Goal: Information Seeking & Learning: Learn about a topic

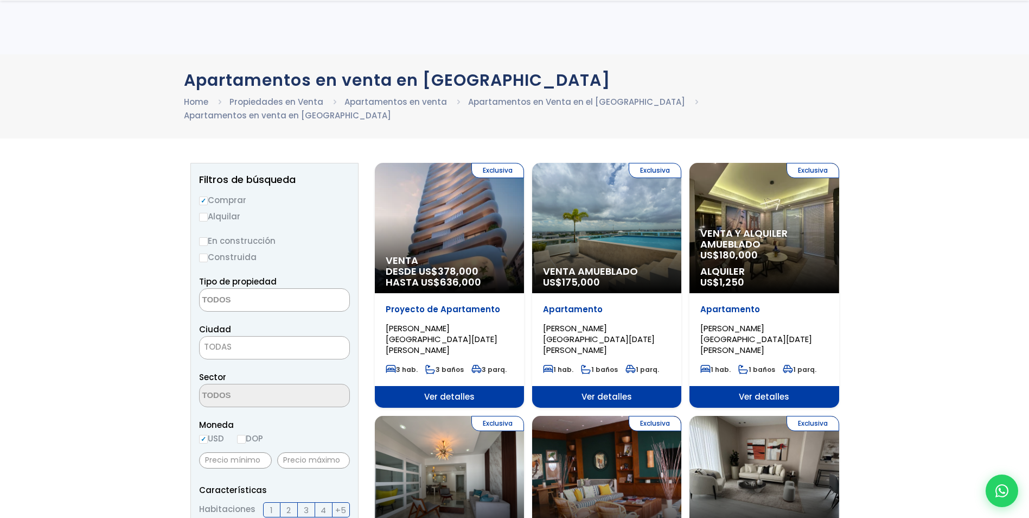
select select
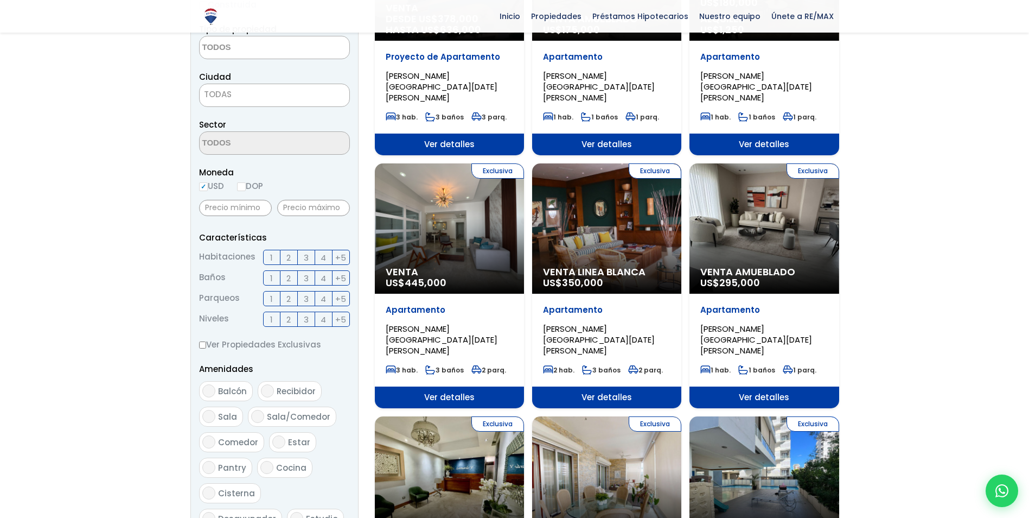
scroll to position [271, 0]
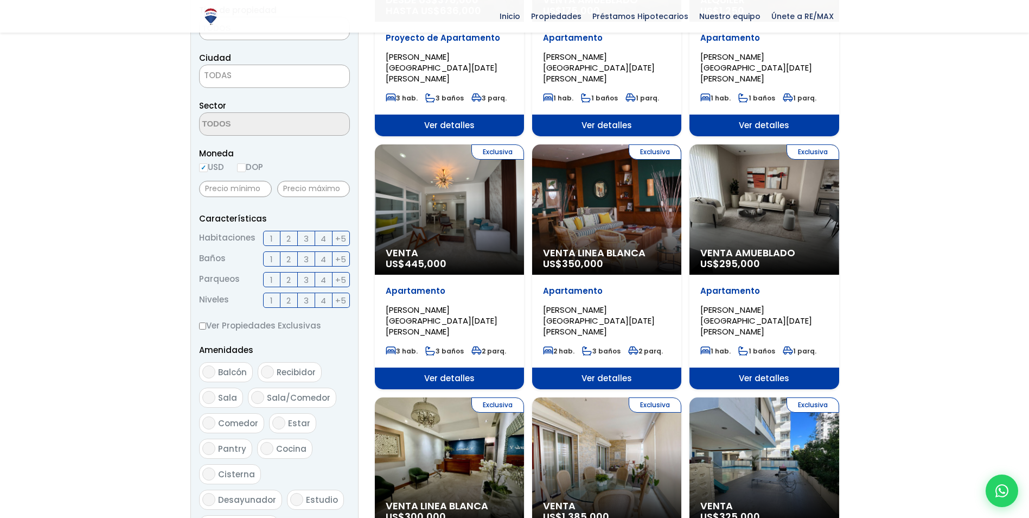
click at [454, 194] on div "Exclusiva Venta US$ 445,000" at bounding box center [449, 209] width 149 height 130
click at [463, 367] on span "Ver detalles" at bounding box center [449, 378] width 149 height 22
click at [430, 169] on div "Exclusiva Venta US$ 445,000" at bounding box center [449, 209] width 149 height 130
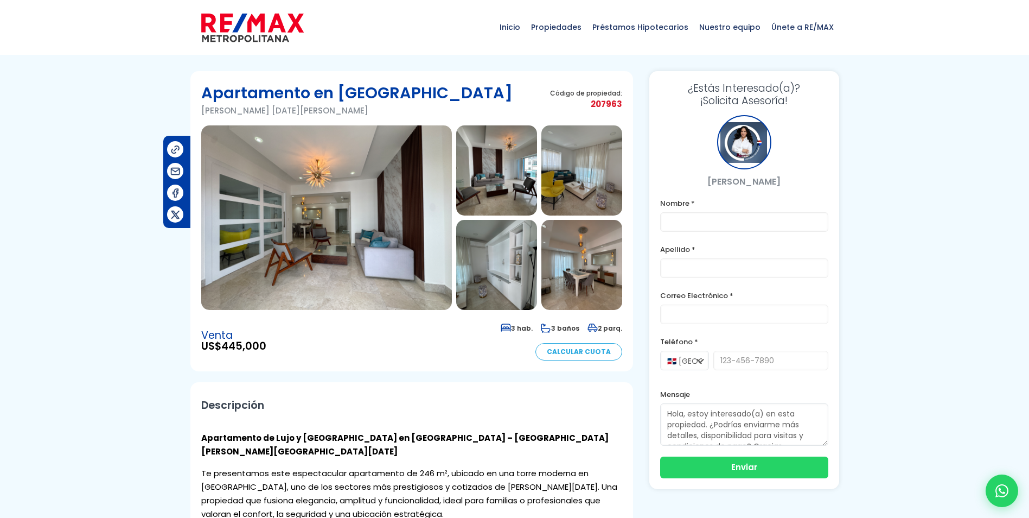
click at [403, 215] on img at bounding box center [326, 217] width 251 height 185
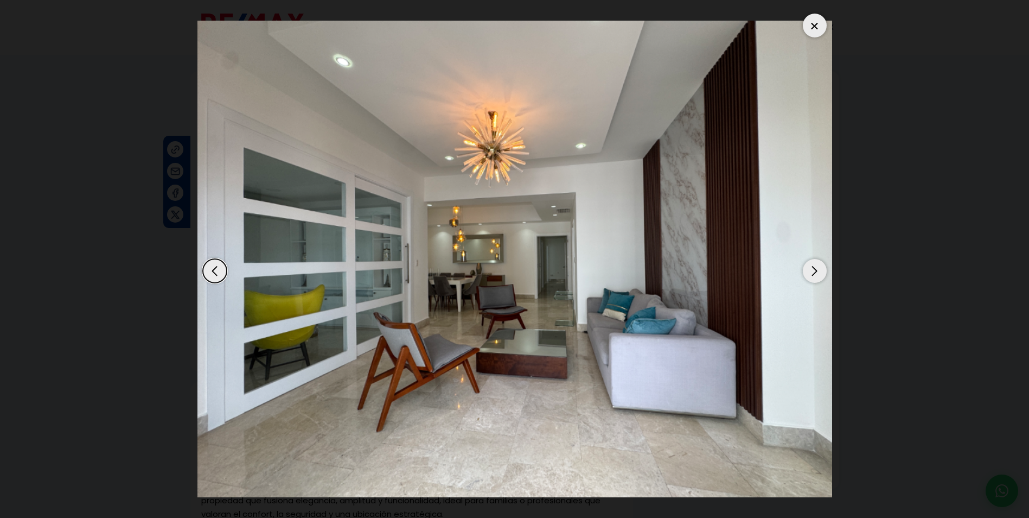
click at [819, 269] on div "Next slide" at bounding box center [815, 271] width 24 height 24
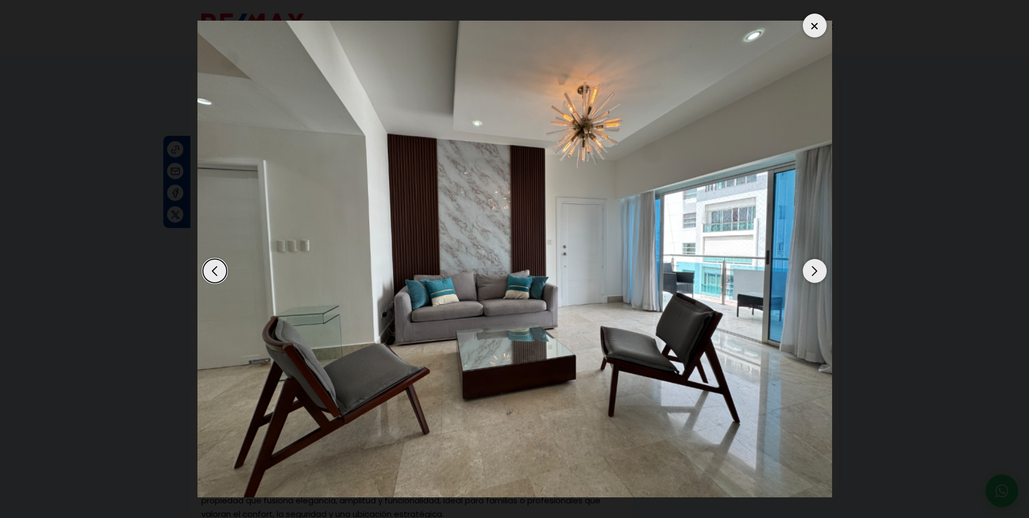
click at [819, 269] on div "Next slide" at bounding box center [815, 271] width 24 height 24
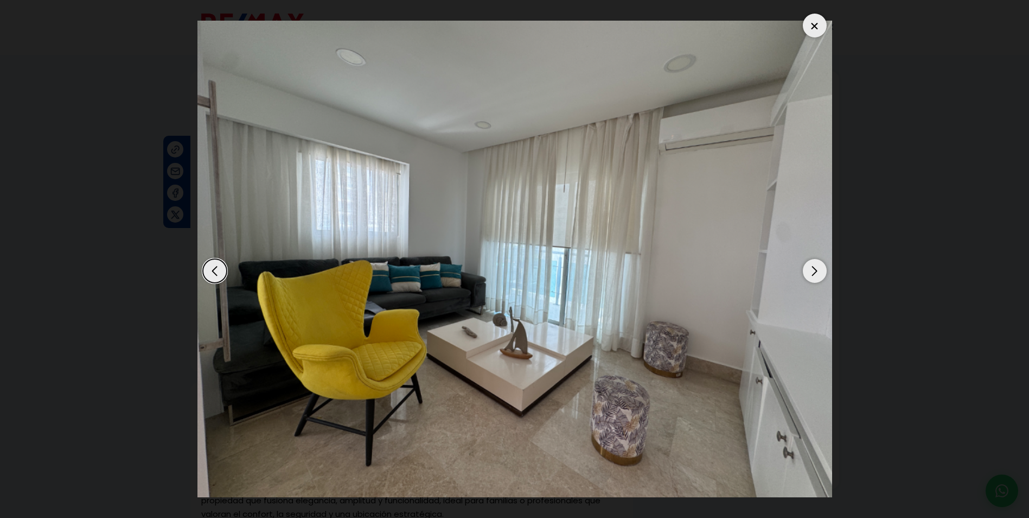
click at [824, 277] on div "Next slide" at bounding box center [815, 271] width 24 height 24
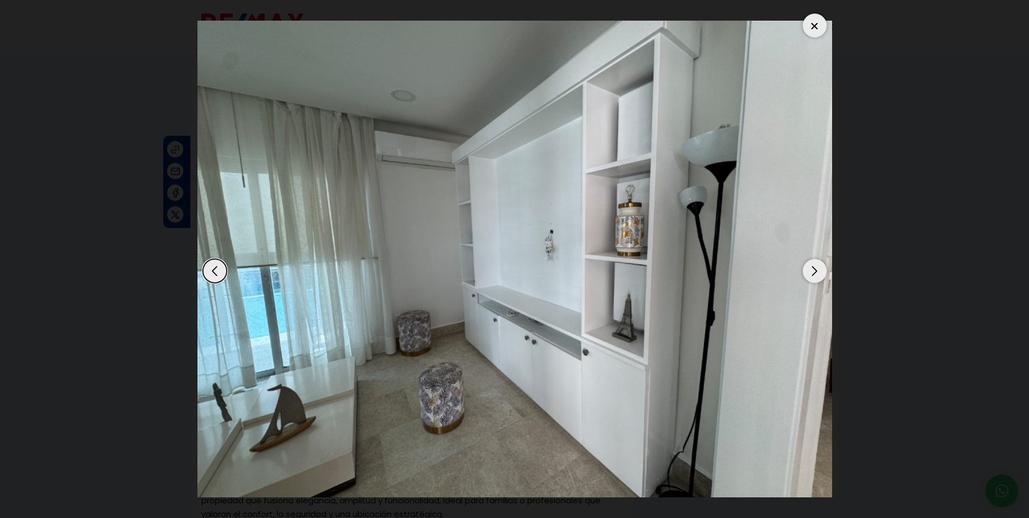
click at [824, 277] on div "Next slide" at bounding box center [815, 271] width 24 height 24
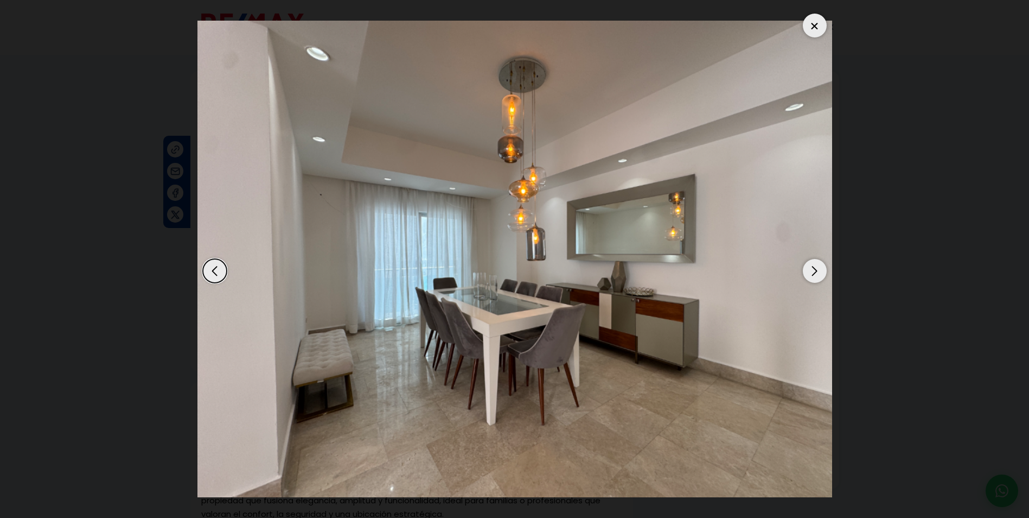
click at [813, 253] on img "5 / 19" at bounding box center [515, 259] width 635 height 476
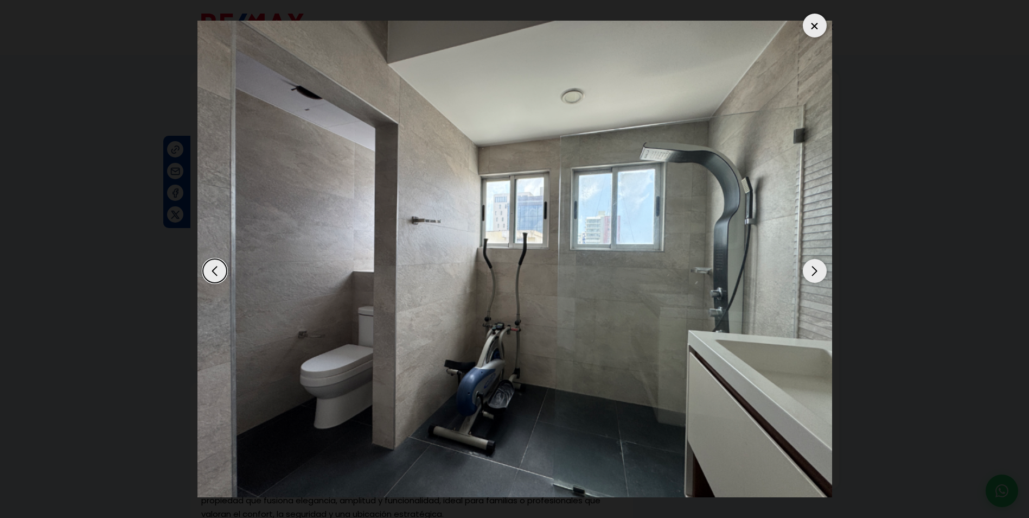
click at [815, 264] on div "Next slide" at bounding box center [815, 271] width 24 height 24
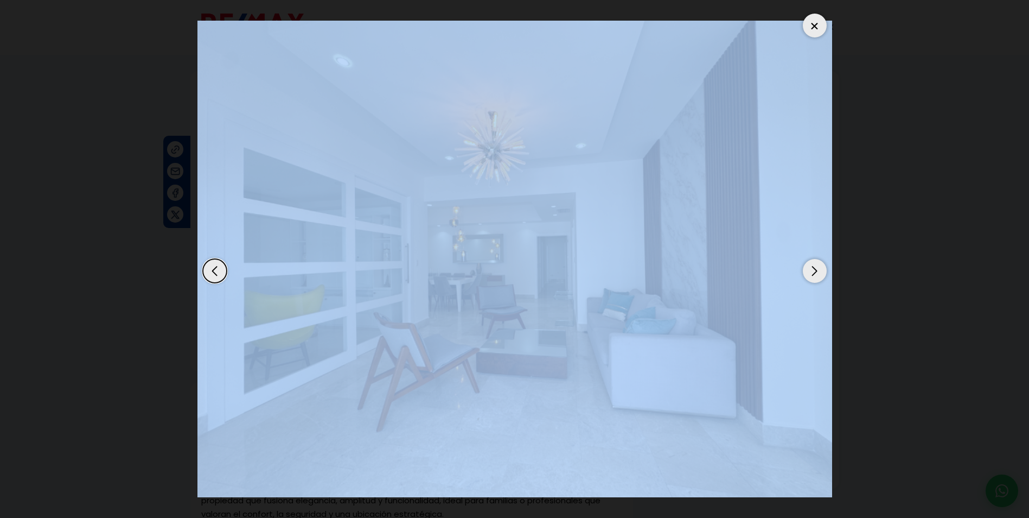
click at [816, 265] on div "Next slide" at bounding box center [815, 271] width 24 height 24
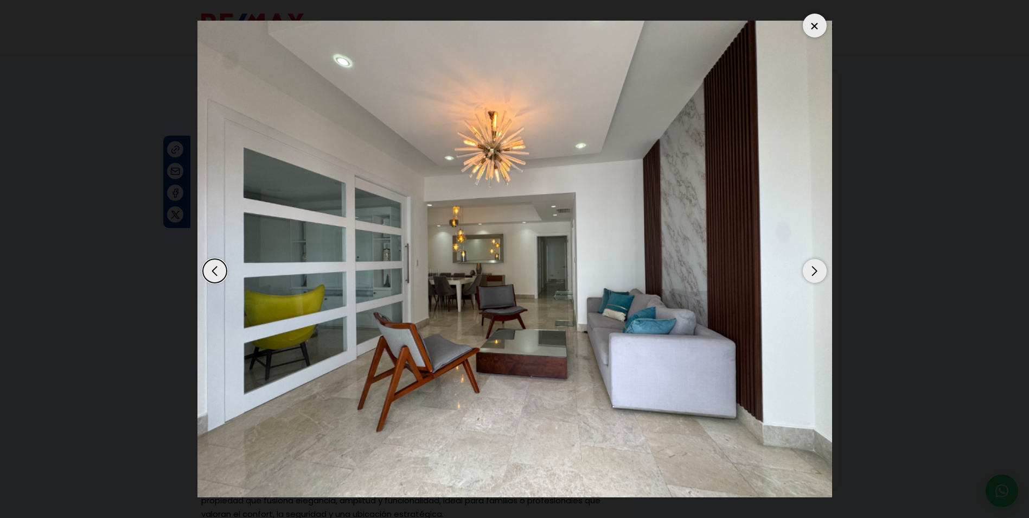
click at [816, 265] on div "Next slide" at bounding box center [815, 271] width 24 height 24
click at [820, 266] on div "Next slide" at bounding box center [815, 271] width 24 height 24
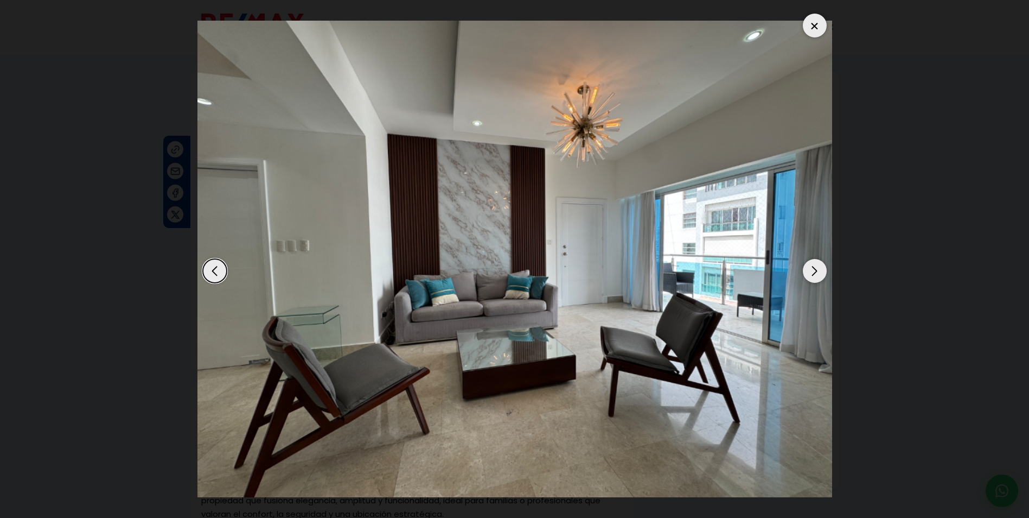
click at [820, 266] on div "Next slide" at bounding box center [815, 271] width 24 height 24
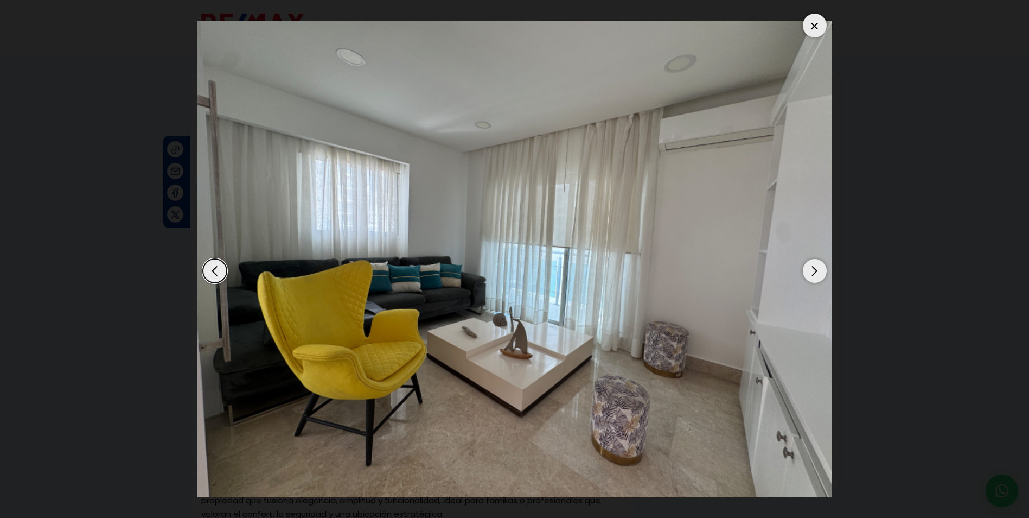
click at [818, 20] on div at bounding box center [815, 26] width 24 height 24
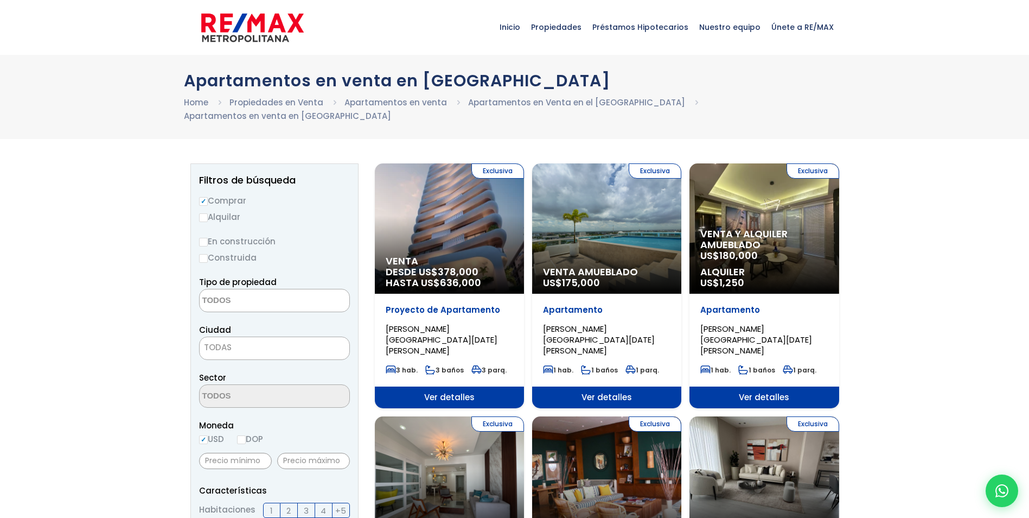
select select
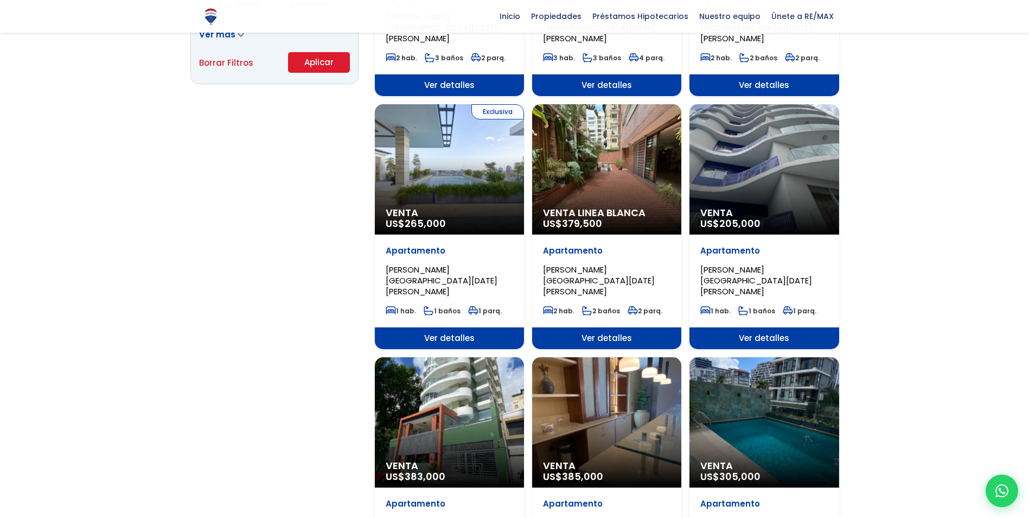
scroll to position [814, 0]
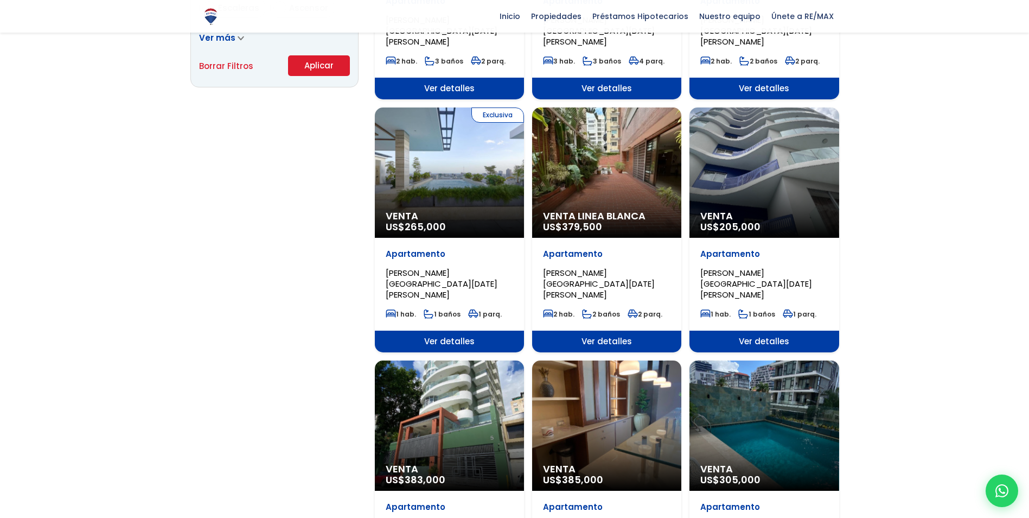
click at [746, 155] on div "Venta US$ 205,000" at bounding box center [764, 172] width 149 height 130
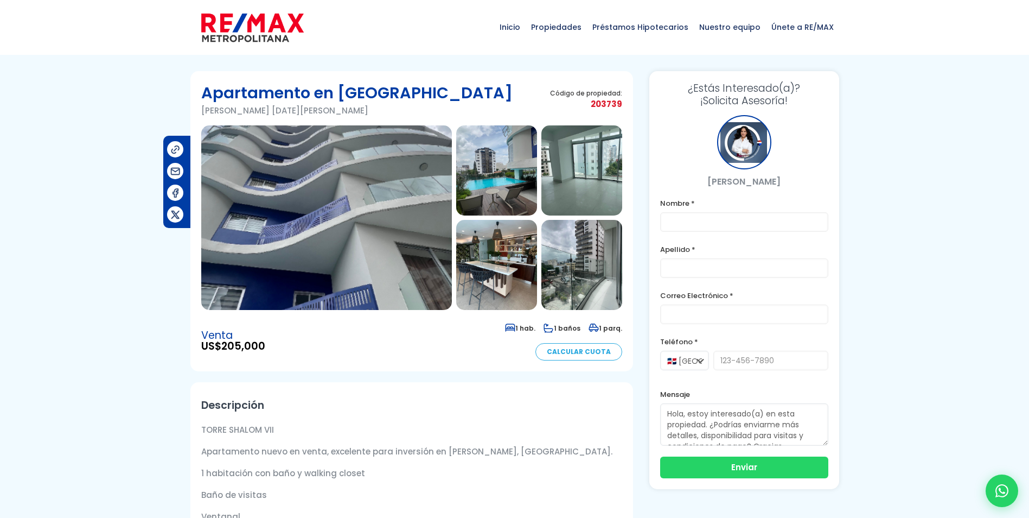
click at [390, 255] on img at bounding box center [326, 217] width 251 height 185
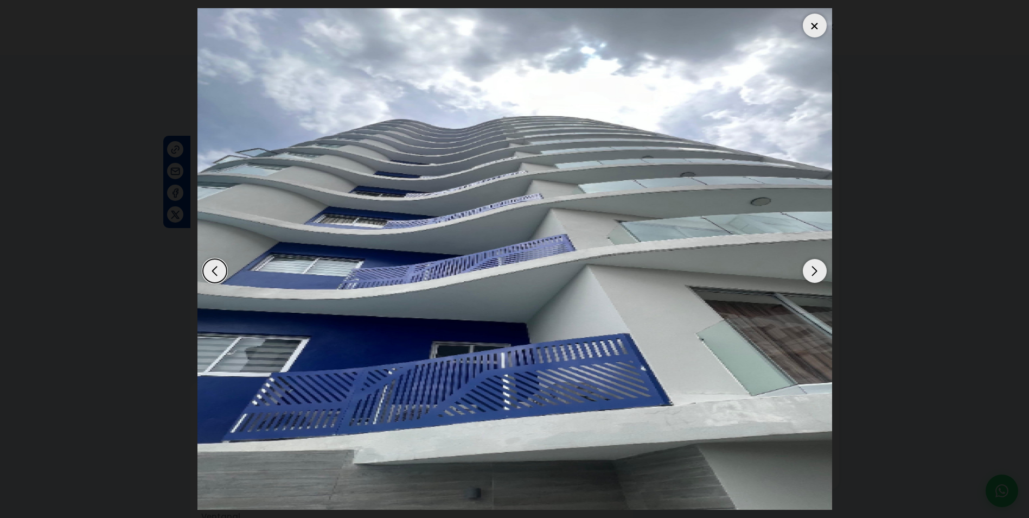
click at [819, 278] on div "Next slide" at bounding box center [815, 271] width 24 height 24
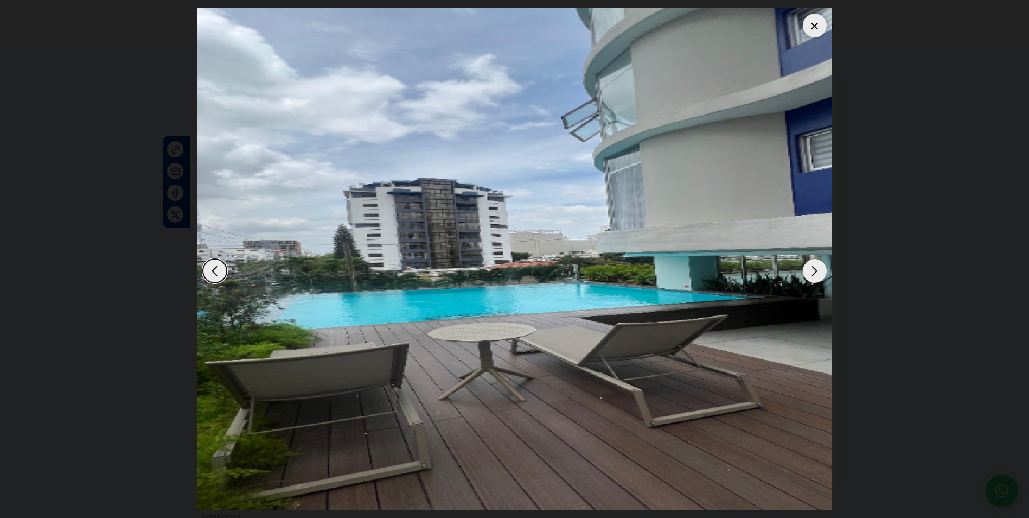
click at [819, 278] on div "Next slide" at bounding box center [815, 271] width 24 height 24
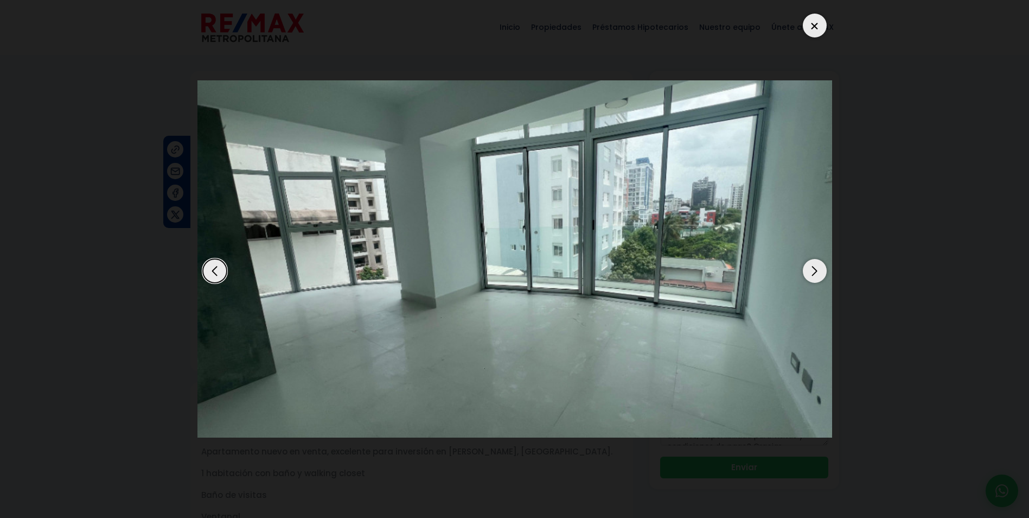
click at [819, 278] on div "Next slide" at bounding box center [815, 271] width 24 height 24
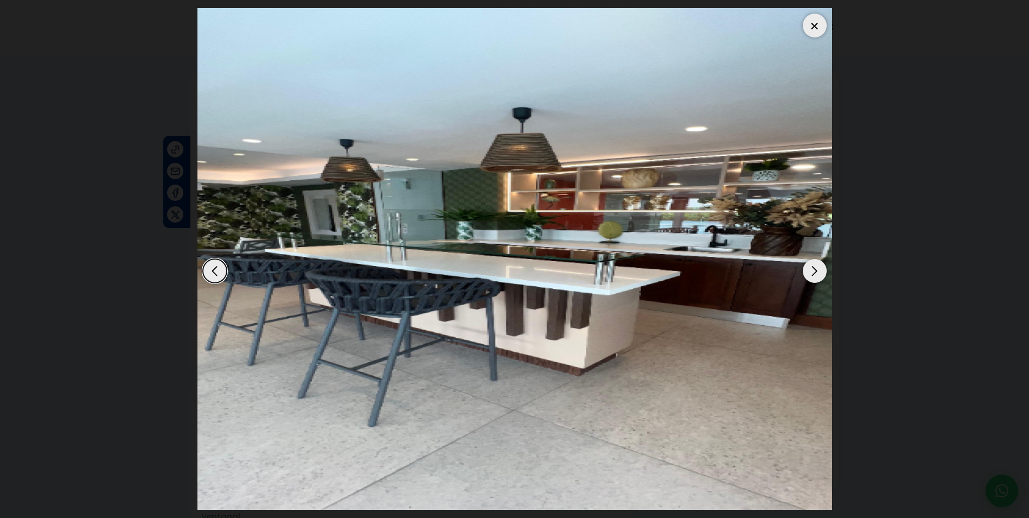
click at [819, 278] on div "Next slide" at bounding box center [815, 271] width 24 height 24
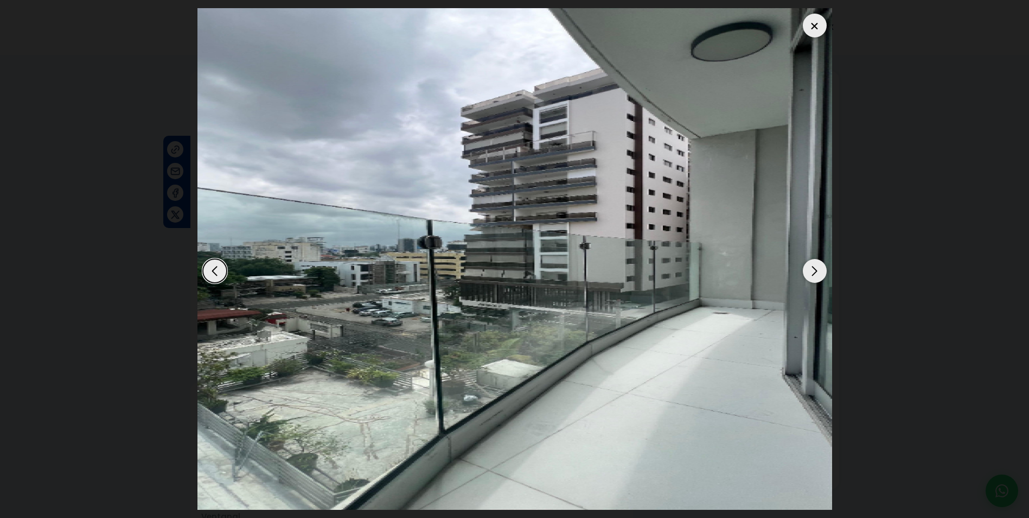
click at [819, 278] on div "Next slide" at bounding box center [815, 271] width 24 height 24
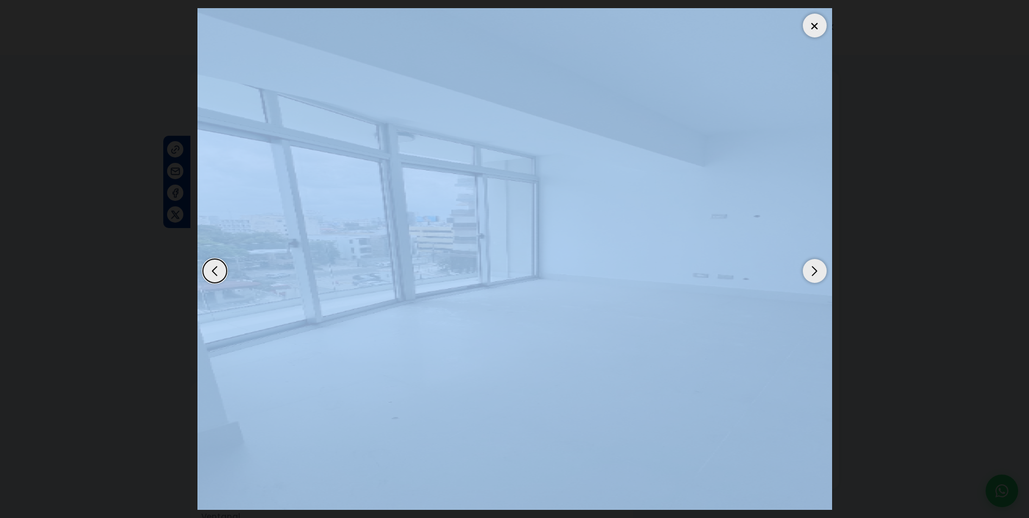
click at [819, 278] on div "Next slide" at bounding box center [815, 271] width 24 height 24
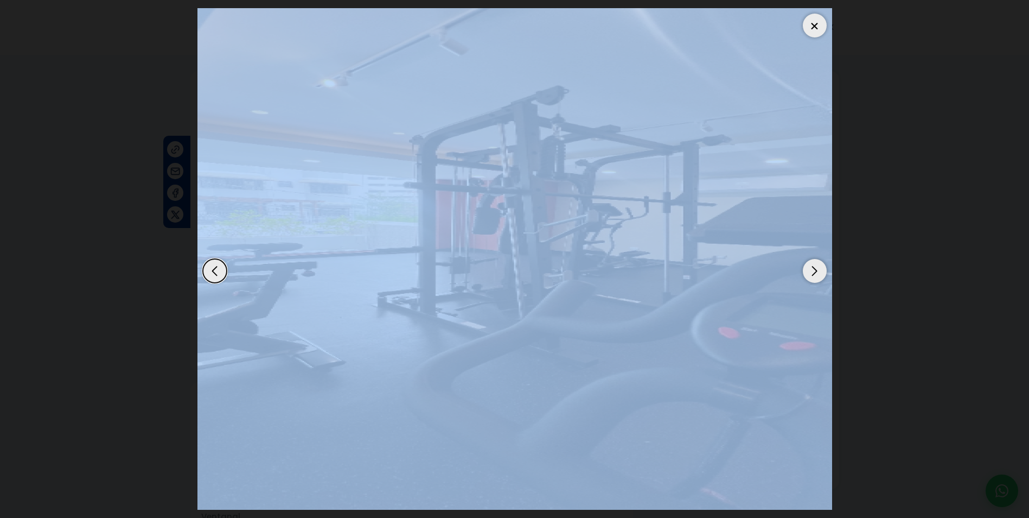
click at [666, 264] on img "7 / 12" at bounding box center [515, 258] width 635 height 501
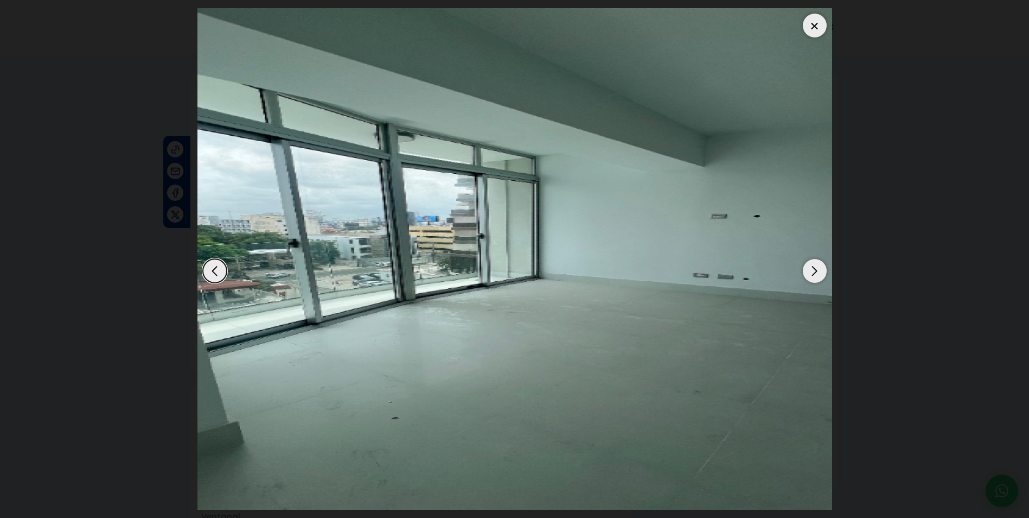
click at [841, 85] on dialog at bounding box center [514, 259] width 651 height 518
click at [814, 274] on div "Next slide" at bounding box center [815, 271] width 24 height 24
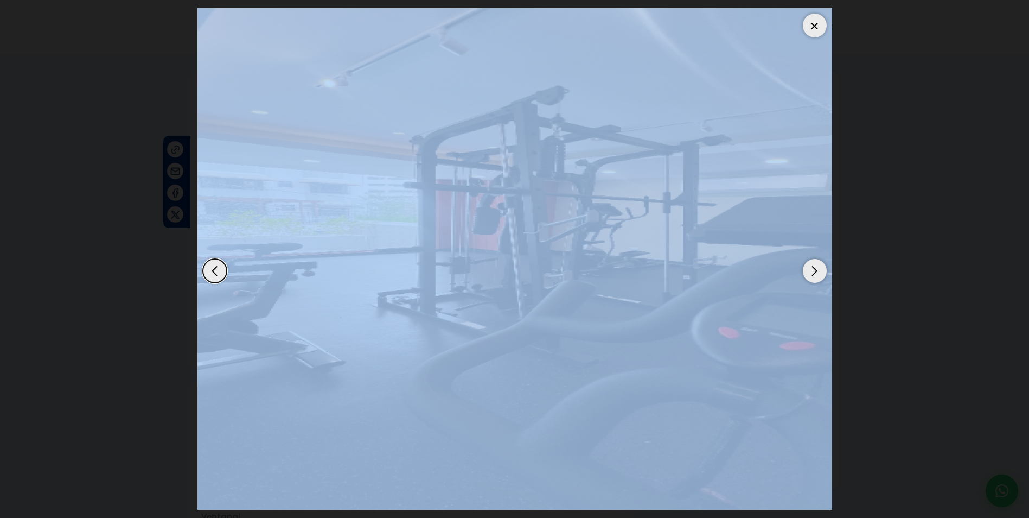
click at [816, 273] on div "Next slide" at bounding box center [815, 271] width 24 height 24
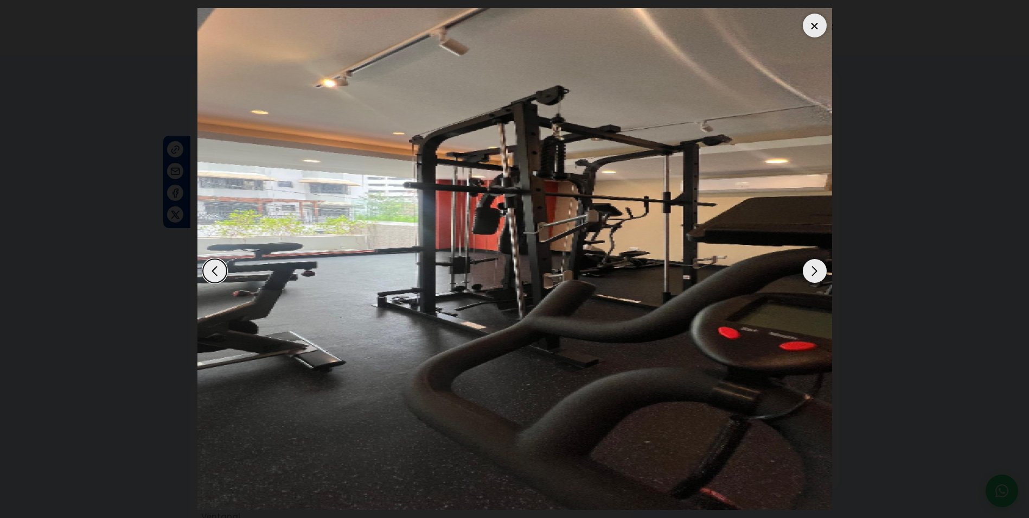
click at [841, 213] on dialog at bounding box center [514, 259] width 651 height 518
click at [823, 276] on div "Next slide" at bounding box center [815, 271] width 24 height 24
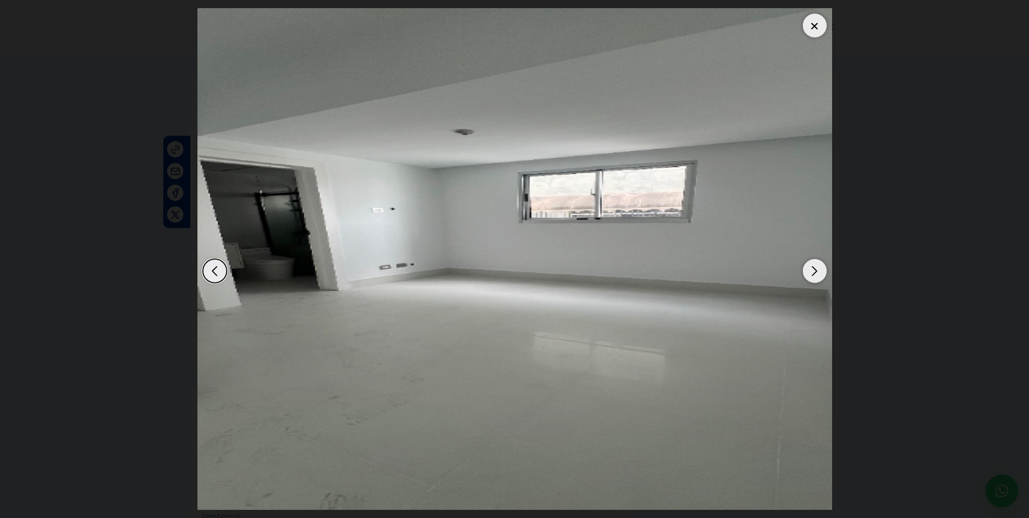
click at [823, 269] on div "Next slide" at bounding box center [815, 271] width 24 height 24
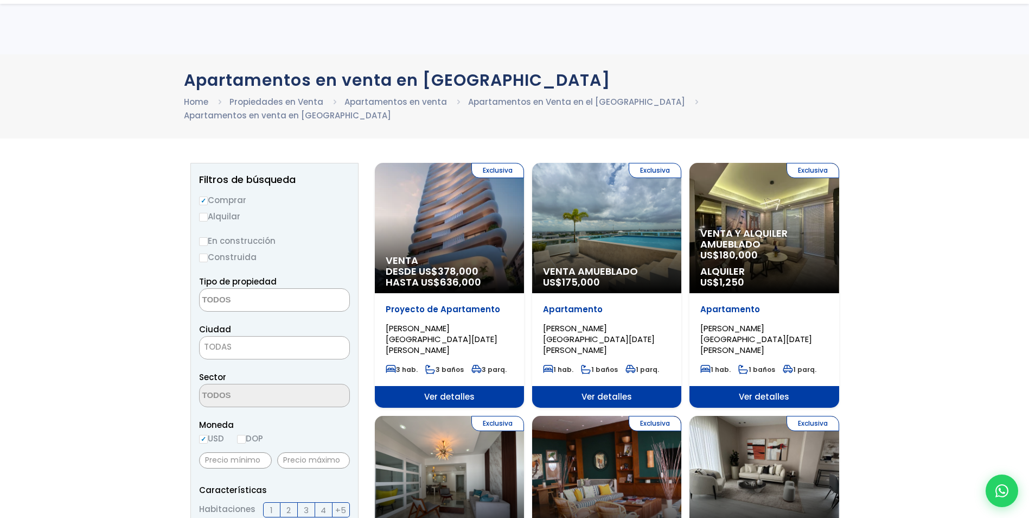
select select
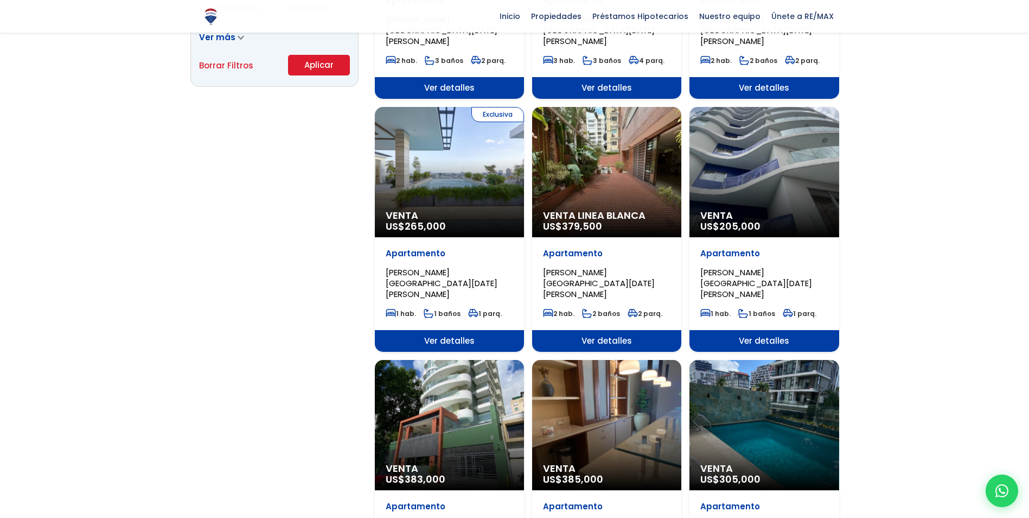
scroll to position [814, 0]
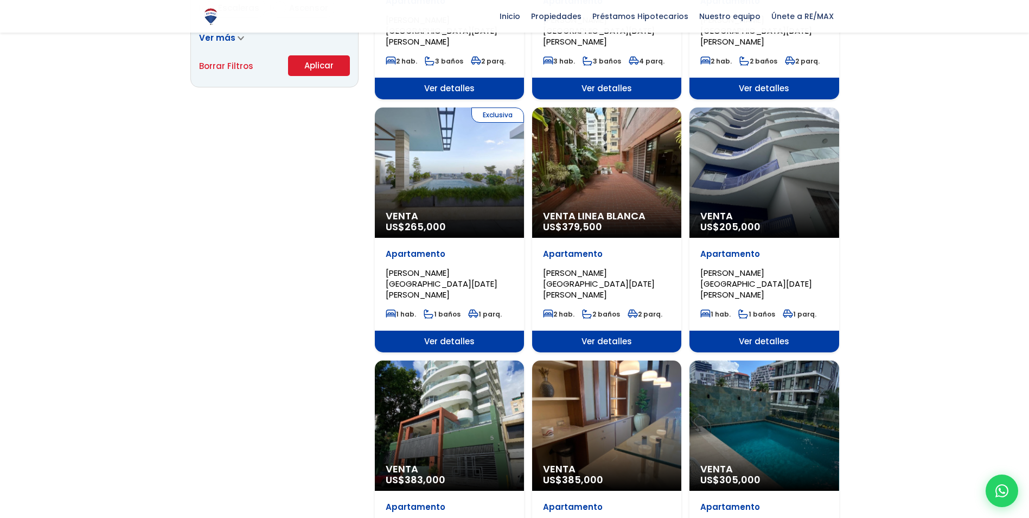
click at [767, 162] on div "Venta US$ 205,000" at bounding box center [764, 172] width 149 height 130
click at [726, 144] on div "Venta US$ 205,000" at bounding box center [764, 172] width 149 height 130
click at [786, 330] on span "Ver detalles" at bounding box center [764, 341] width 149 height 22
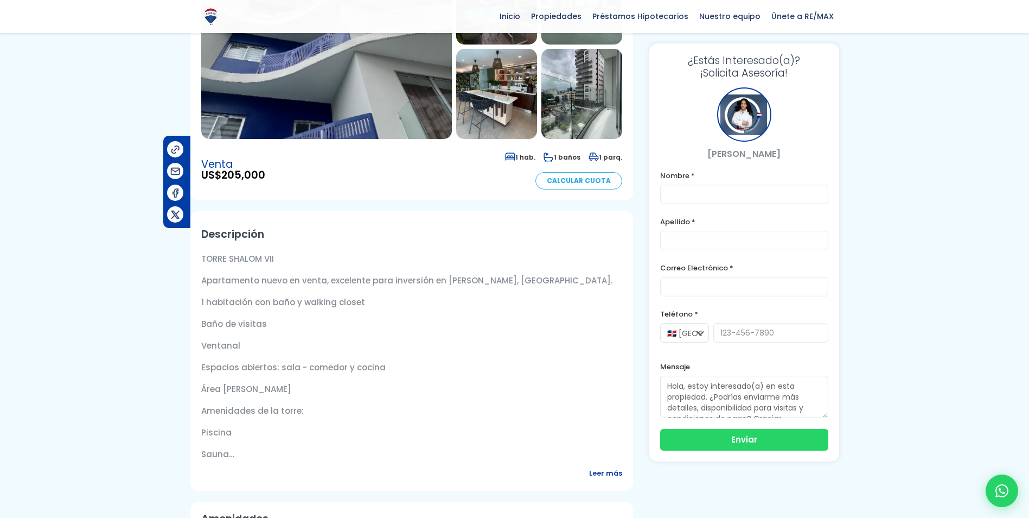
scroll to position [271, 0]
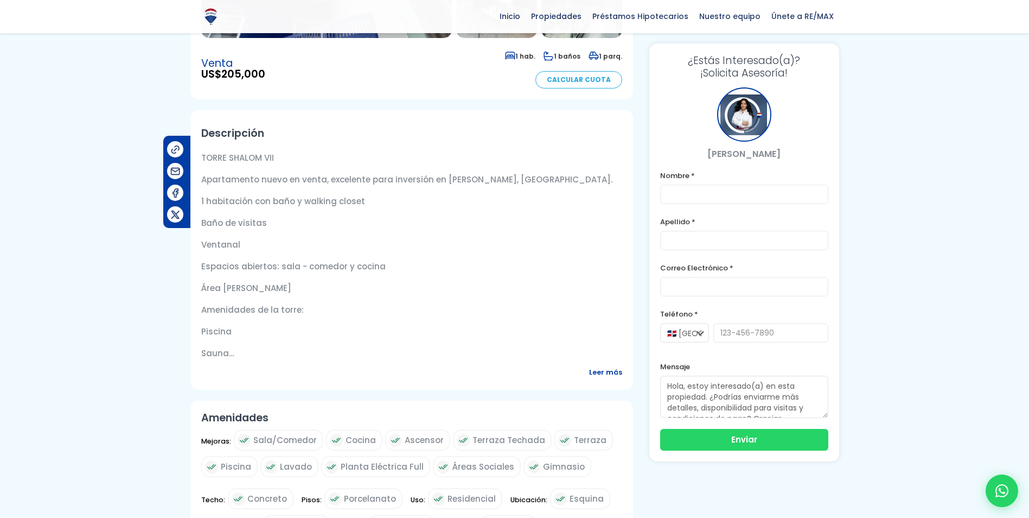
click at [602, 367] on span "Leer más" at bounding box center [605, 372] width 33 height 14
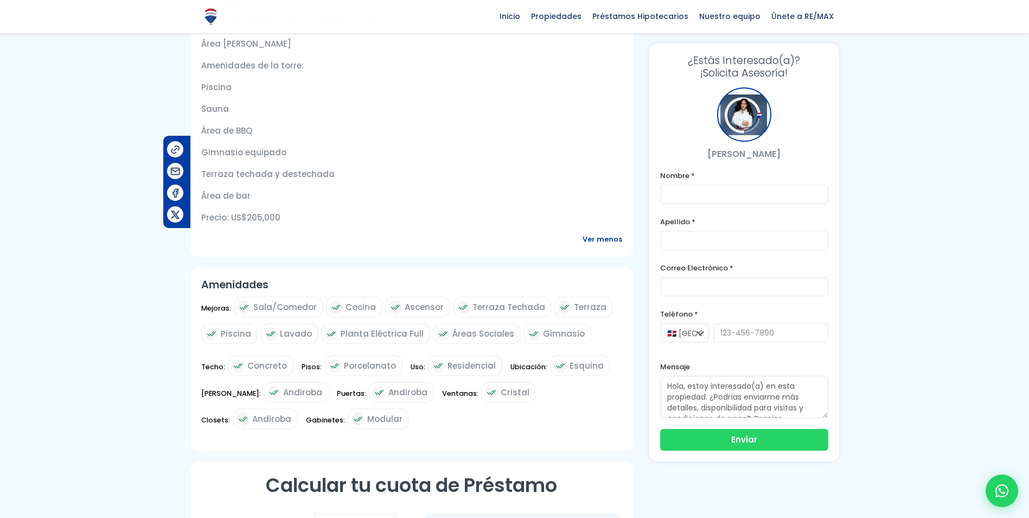
scroll to position [488, 0]
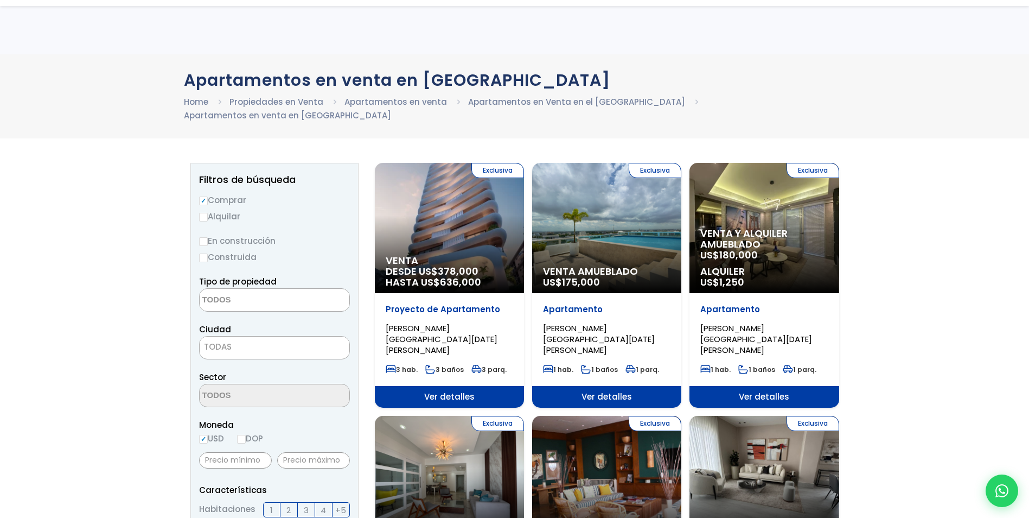
select select
